Goal: Information Seeking & Learning: Understand process/instructions

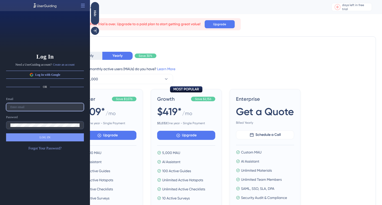
type input "[EMAIL_ADDRESS][DOMAIN_NAME]"
click at [43, 136] on span "LOG IN" at bounding box center [44, 138] width 11 height 4
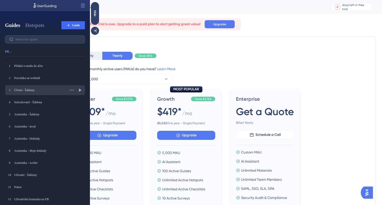
click at [26, 91] on div "Účetní - Šablony" at bounding box center [40, 90] width 52 height 4
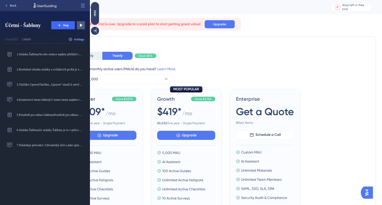
click at [12, 5] on span "Back" at bounding box center [13, 6] width 7 height 4
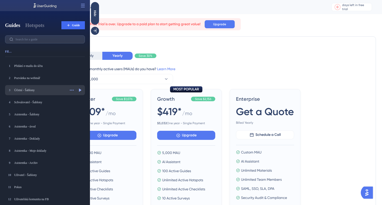
click at [29, 92] on div "Účetní - Šablony" at bounding box center [40, 90] width 52 height 4
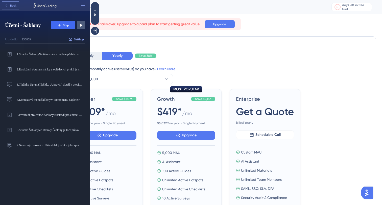
click at [7, 5] on icon at bounding box center [6, 6] width 4 height 4
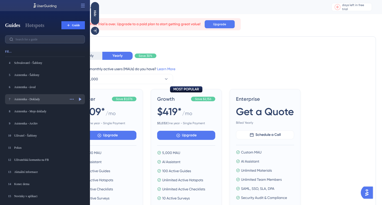
scroll to position [48, 0]
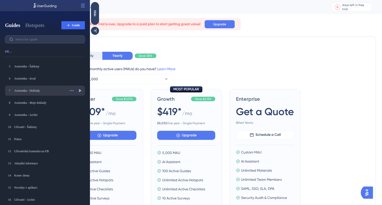
click at [32, 93] on div "7 Asistentka - Doklady Asistentka - Doklady" at bounding box center [36, 90] width 59 height 5
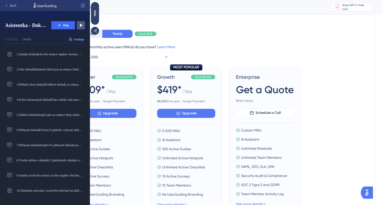
scroll to position [27, 0]
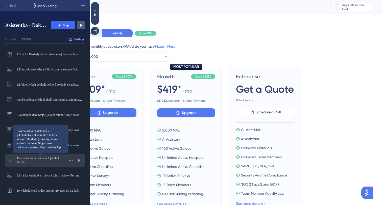
click at [30, 158] on span "Tvorba šablon z dokladů Z jakéhokoliv dokladu uloženého v záložce Doklady (a Ar…" at bounding box center [41, 159] width 48 height 4
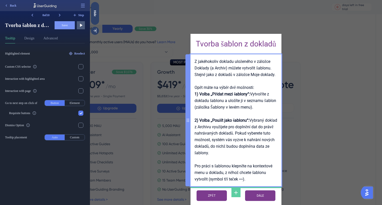
scroll to position [33, 0]
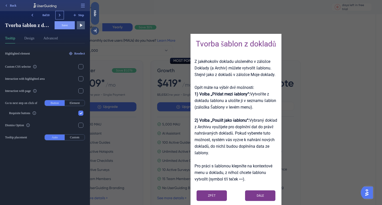
click at [60, 15] on icon at bounding box center [60, 15] width 2 height 3
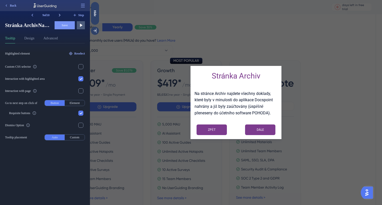
scroll to position [0, 0]
click at [60, 15] on icon at bounding box center [60, 15] width 2 height 3
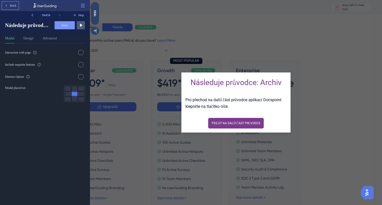
click at [10, 6] on span "Back" at bounding box center [13, 6] width 7 height 4
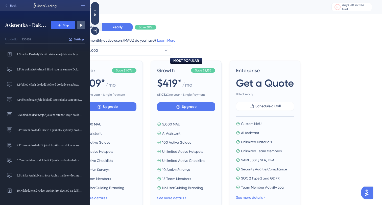
click at [13, 7] on span "Back" at bounding box center [13, 6] width 7 height 4
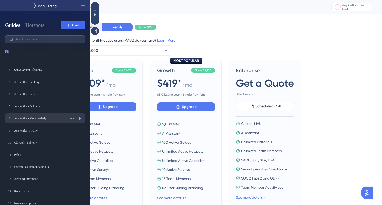
scroll to position [33, 0]
click at [37, 117] on div "Asistentka - Moje doklady" at bounding box center [40, 118] width 52 height 4
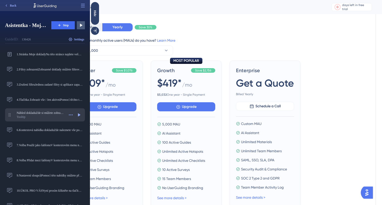
click at [40, 116] on div "Tooltip" at bounding box center [41, 117] width 48 height 4
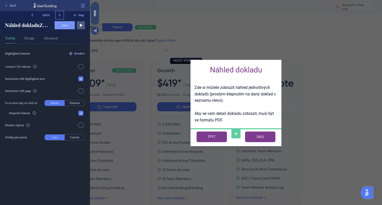
click at [59, 14] on icon at bounding box center [60, 15] width 2 height 3
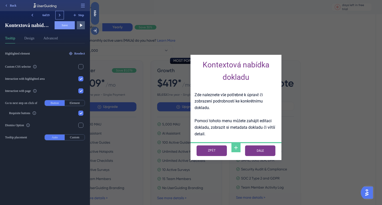
click at [59, 14] on icon at bounding box center [59, 15] width 5 height 5
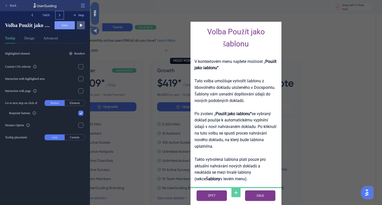
click at [59, 14] on icon at bounding box center [59, 15] width 5 height 5
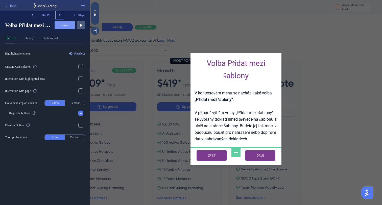
click at [59, 14] on icon at bounding box center [59, 15] width 5 height 5
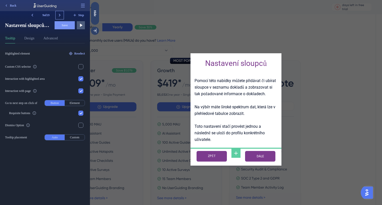
click at [59, 14] on icon at bounding box center [59, 15] width 5 height 5
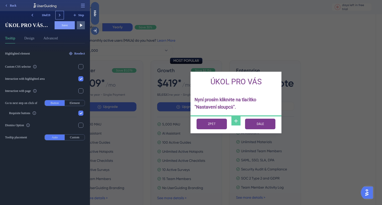
click at [59, 14] on icon at bounding box center [59, 15] width 5 height 5
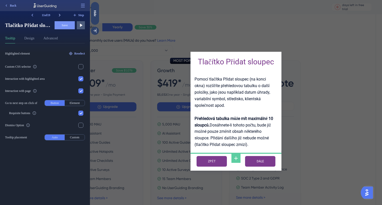
click at [59, 14] on icon at bounding box center [59, 15] width 5 height 5
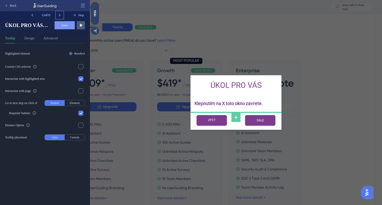
click at [59, 14] on icon at bounding box center [59, 15] width 5 height 5
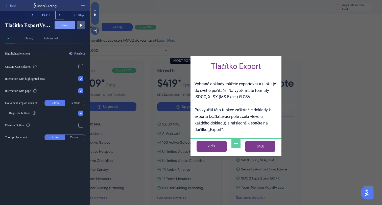
click at [59, 14] on icon at bounding box center [59, 15] width 5 height 5
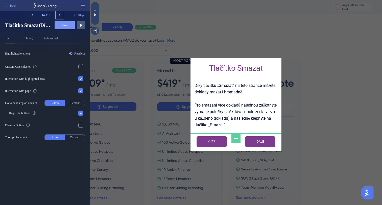
click at [59, 14] on icon at bounding box center [59, 15] width 5 height 5
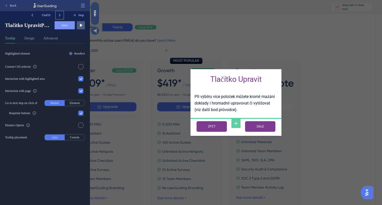
click at [59, 14] on icon at bounding box center [59, 15] width 5 height 5
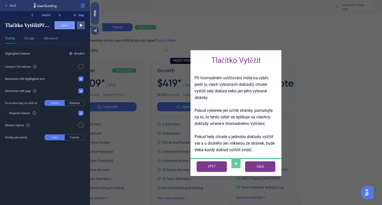
click at [59, 14] on icon at bounding box center [59, 15] width 5 height 5
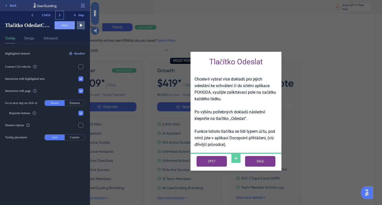
click at [59, 14] on icon at bounding box center [59, 15] width 5 height 5
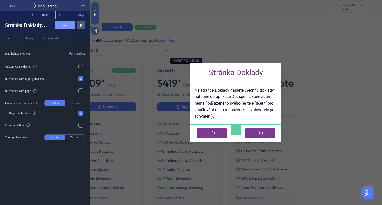
click at [59, 14] on icon at bounding box center [59, 15] width 5 height 5
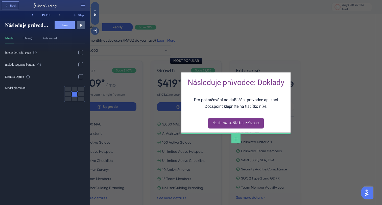
click at [12, 7] on span "Back" at bounding box center [13, 6] width 7 height 4
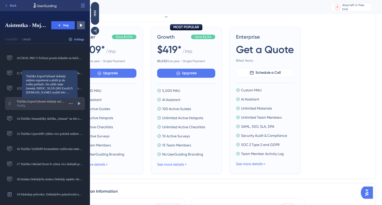
scroll to position [67, 0]
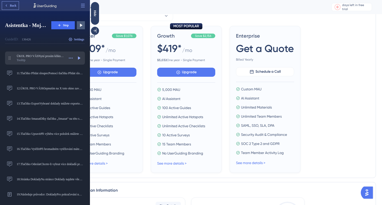
click at [9, 7] on button "Back" at bounding box center [10, 6] width 17 height 8
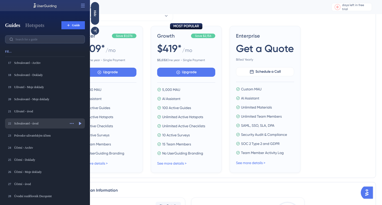
scroll to position [198, 0]
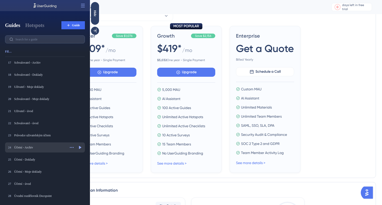
click at [24, 149] on div "Účetní - Archiv" at bounding box center [40, 148] width 52 height 4
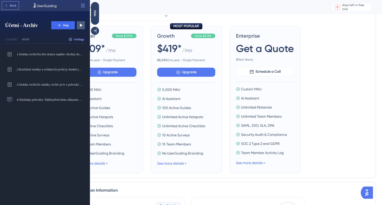
click at [10, 7] on span "Back" at bounding box center [13, 6] width 7 height 4
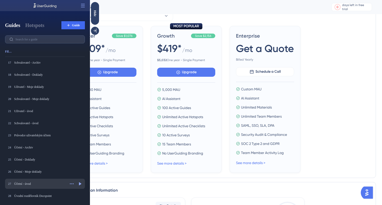
click at [26, 184] on div "Účetní - úvod" at bounding box center [40, 184] width 52 height 4
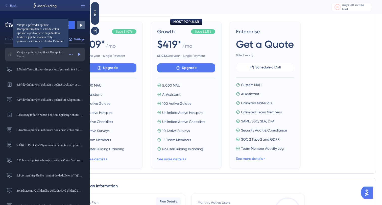
click at [58, 54] on span "Vítejte v průvodci aplikací DocspointProjděte si v klidu celou aplikaci a podív…" at bounding box center [41, 52] width 48 height 4
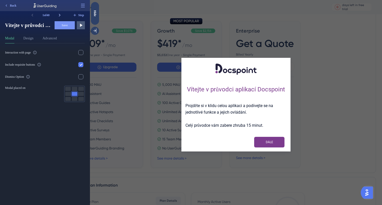
click at [60, 14] on icon at bounding box center [59, 15] width 5 height 5
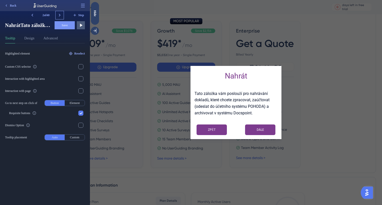
click at [60, 14] on icon at bounding box center [59, 15] width 5 height 5
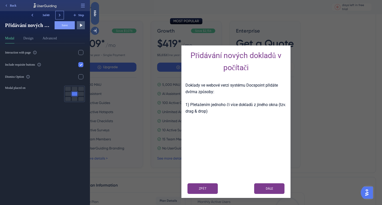
click at [60, 14] on icon at bounding box center [59, 15] width 5 height 5
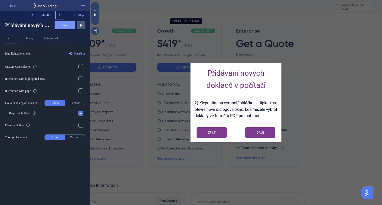
click at [60, 14] on icon at bounding box center [59, 15] width 5 height 5
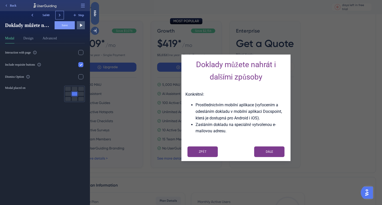
click at [60, 14] on icon at bounding box center [59, 15] width 5 height 5
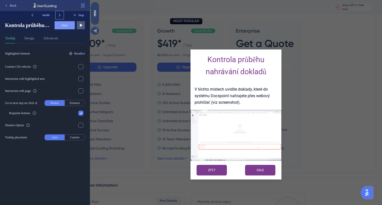
click at [60, 14] on icon at bounding box center [59, 15] width 5 height 5
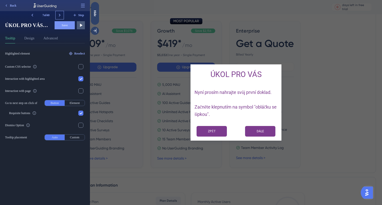
click at [60, 14] on icon at bounding box center [59, 15] width 5 height 5
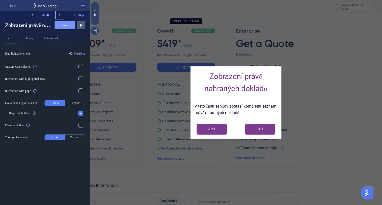
click at [60, 14] on icon at bounding box center [59, 15] width 5 height 5
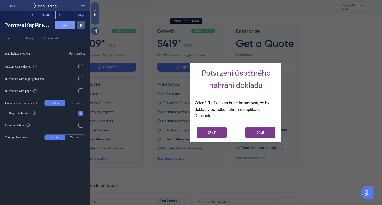
click at [60, 14] on icon at bounding box center [59, 15] width 5 height 5
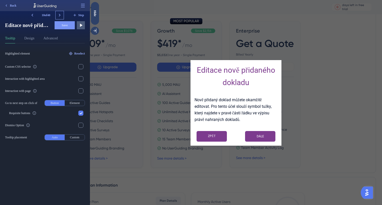
click at [60, 14] on icon at bounding box center [59, 15] width 5 height 5
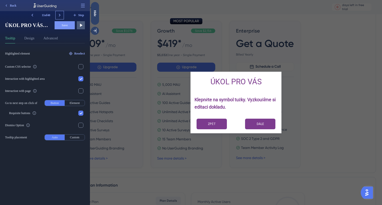
click at [60, 14] on icon at bounding box center [59, 15] width 5 height 5
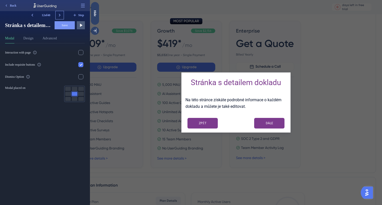
click at [60, 14] on icon at bounding box center [59, 15] width 5 height 5
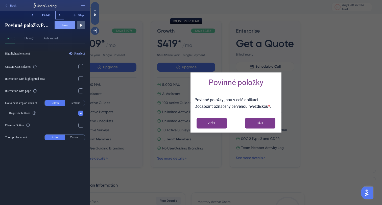
click at [60, 14] on icon at bounding box center [59, 15] width 5 height 5
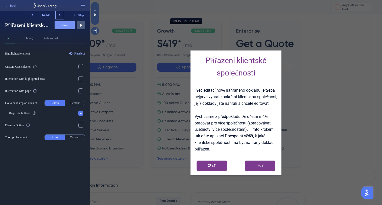
click at [60, 14] on icon at bounding box center [59, 15] width 5 height 5
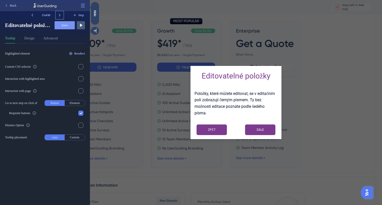
click at [60, 14] on icon at bounding box center [59, 15] width 5 height 5
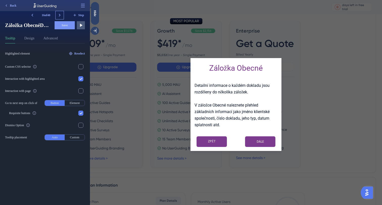
click at [60, 14] on icon at bounding box center [59, 15] width 5 height 5
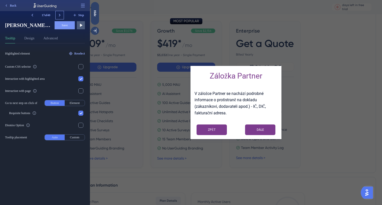
click at [60, 14] on icon at bounding box center [59, 15] width 5 height 5
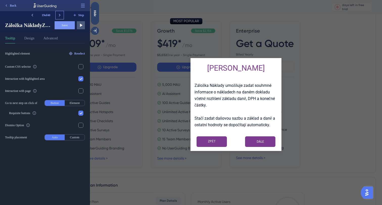
click at [60, 14] on icon at bounding box center [59, 15] width 5 height 5
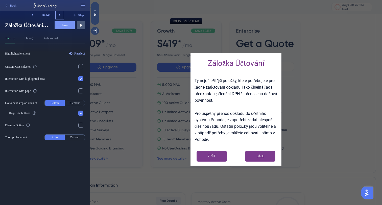
click at [60, 14] on icon at bounding box center [59, 15] width 5 height 5
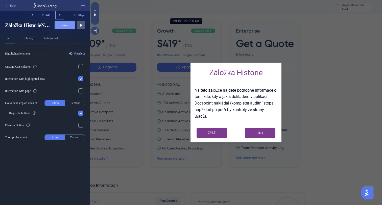
click at [60, 14] on icon at bounding box center [59, 15] width 5 height 5
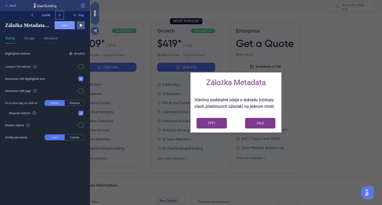
click at [60, 14] on icon at bounding box center [59, 15] width 5 height 5
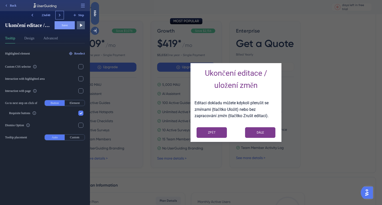
click at [60, 14] on icon at bounding box center [59, 15] width 5 height 5
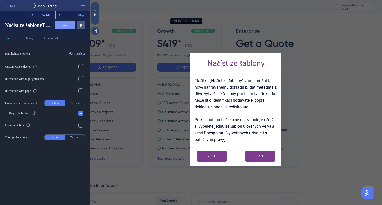
click at [60, 14] on icon at bounding box center [59, 15] width 5 height 5
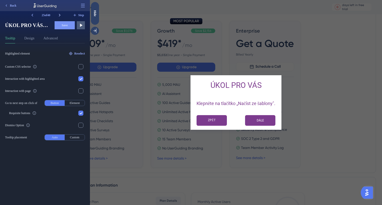
click at [60, 14] on icon at bounding box center [59, 15] width 5 height 5
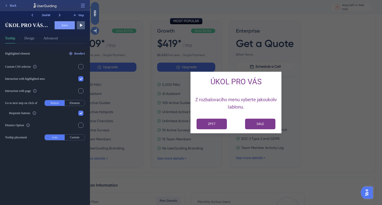
click at [60, 14] on icon at bounding box center [59, 15] width 5 height 5
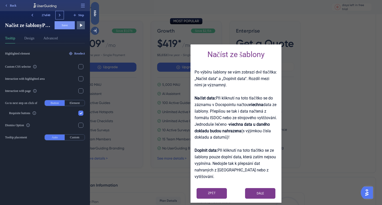
click at [60, 14] on icon at bounding box center [59, 15] width 5 height 5
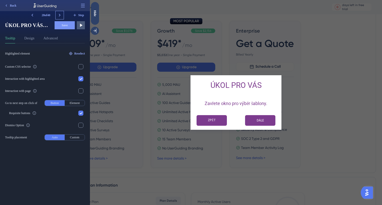
click at [60, 14] on icon at bounding box center [59, 15] width 5 height 5
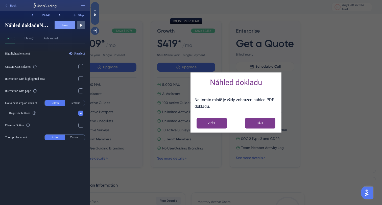
click at [60, 14] on icon at bounding box center [59, 15] width 5 height 5
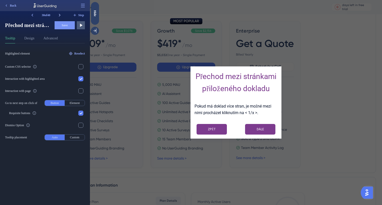
click at [60, 14] on icon at bounding box center [59, 15] width 5 height 5
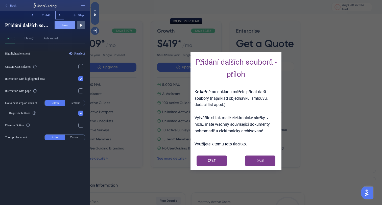
click at [60, 14] on icon at bounding box center [59, 15] width 5 height 5
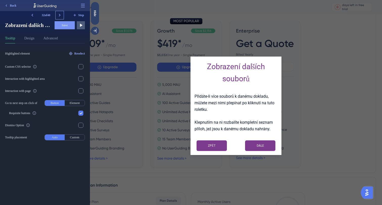
click at [60, 14] on icon at bounding box center [59, 15] width 5 height 5
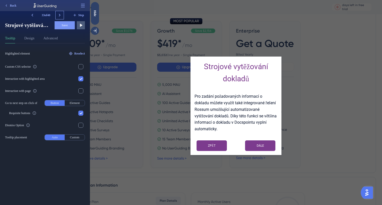
click at [60, 14] on icon at bounding box center [59, 15] width 5 height 5
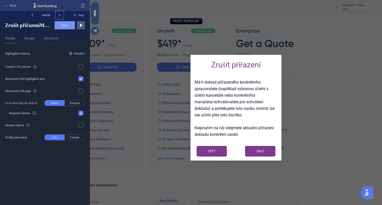
click at [60, 14] on icon at bounding box center [59, 15] width 5 height 5
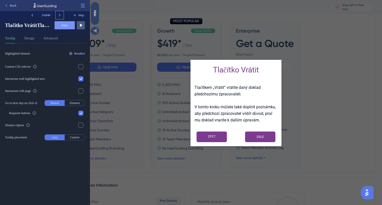
click at [60, 14] on icon at bounding box center [59, 15] width 5 height 5
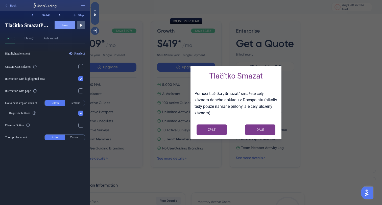
click at [60, 14] on icon at bounding box center [59, 15] width 5 height 5
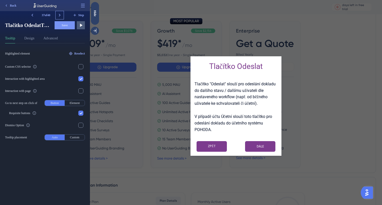
click at [60, 14] on icon at bounding box center [59, 15] width 5 height 5
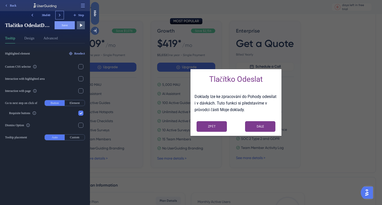
click at [60, 14] on icon at bounding box center [59, 15] width 5 height 5
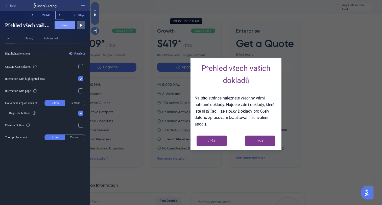
click at [60, 14] on icon at bounding box center [59, 15] width 5 height 5
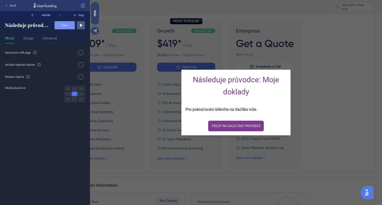
click at [18, 9] on div "Back" at bounding box center [45, 5] width 90 height 11
click at [14, 7] on span "Back" at bounding box center [13, 6] width 7 height 4
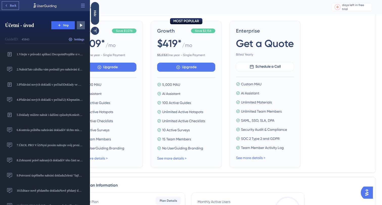
click at [11, 7] on span "Back" at bounding box center [13, 6] width 7 height 4
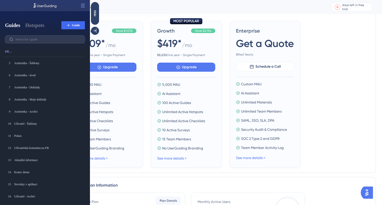
scroll to position [53, 0]
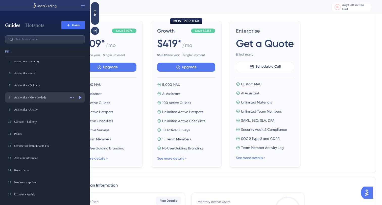
click at [34, 99] on div "Asistentka - Moje doklady" at bounding box center [40, 98] width 52 height 4
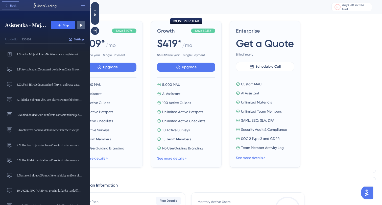
click at [8, 4] on button "Back" at bounding box center [10, 6] width 17 height 8
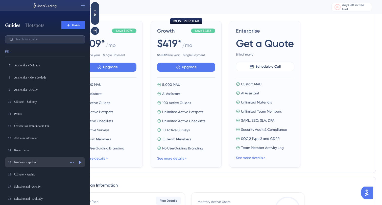
scroll to position [198, 0]
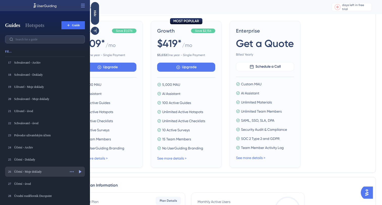
click at [37, 171] on div "Účetní - Moje doklady" at bounding box center [40, 172] width 52 height 4
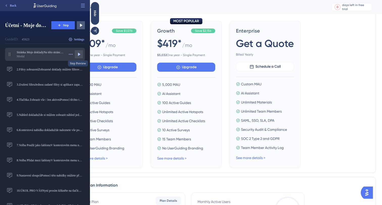
click at [79, 53] on icon at bounding box center [78, 54] width 5 height 5
